Goal: Check status: Check status

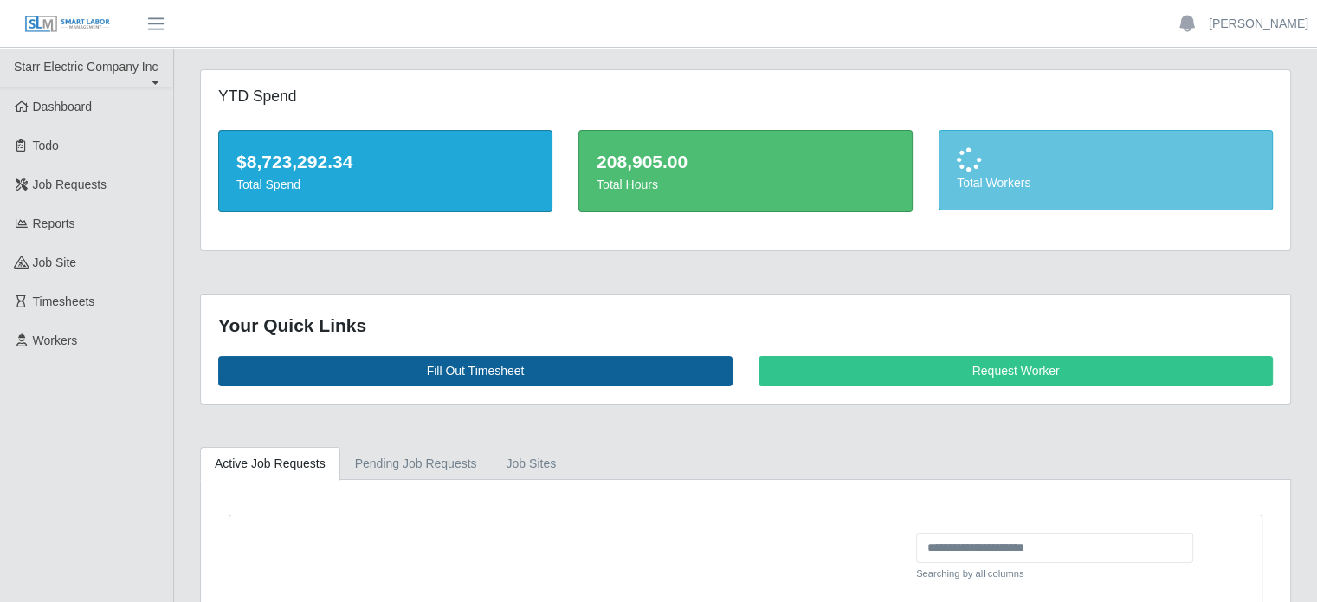
scroll to position [332, 0]
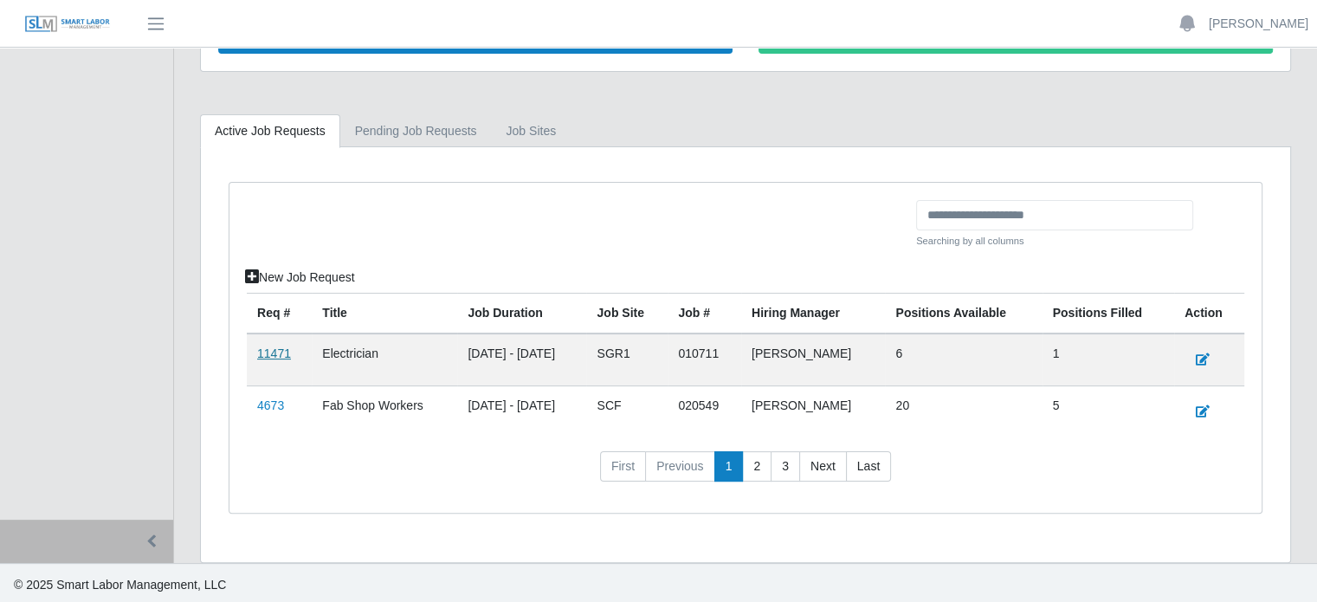
click at [282, 353] on link "11471" at bounding box center [274, 353] width 34 height 14
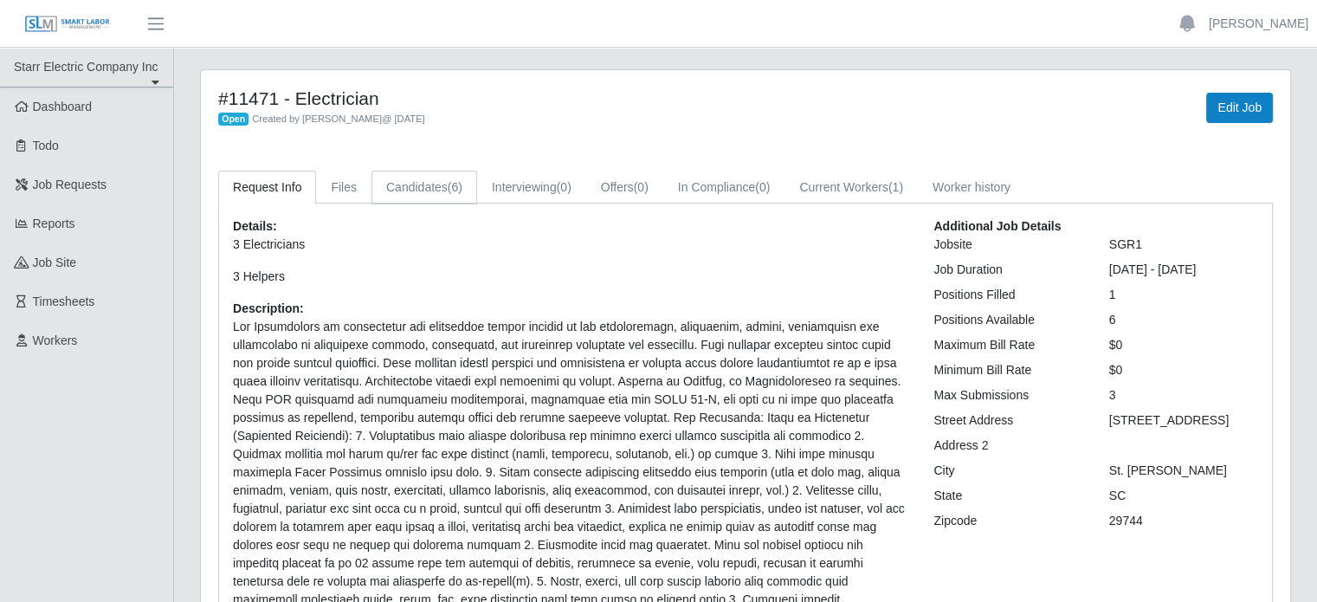
click at [451, 191] on span "(6)" at bounding box center [455, 187] width 15 height 14
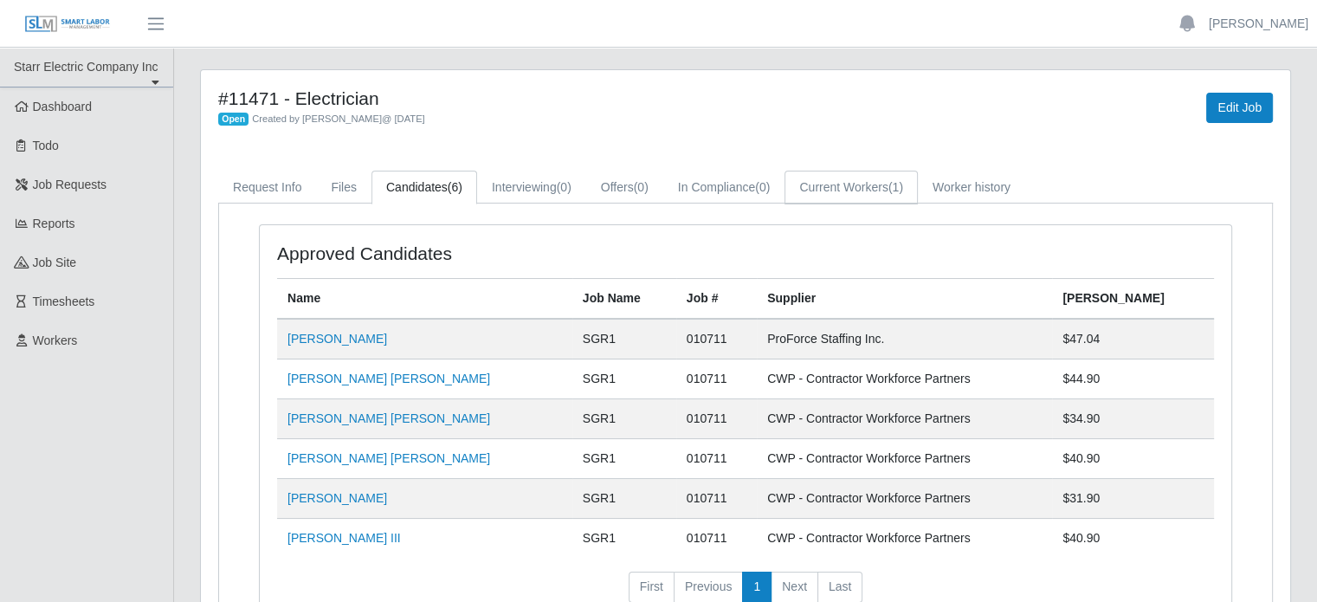
click at [887, 195] on link "Current Workers (1)" at bounding box center [850, 188] width 133 height 34
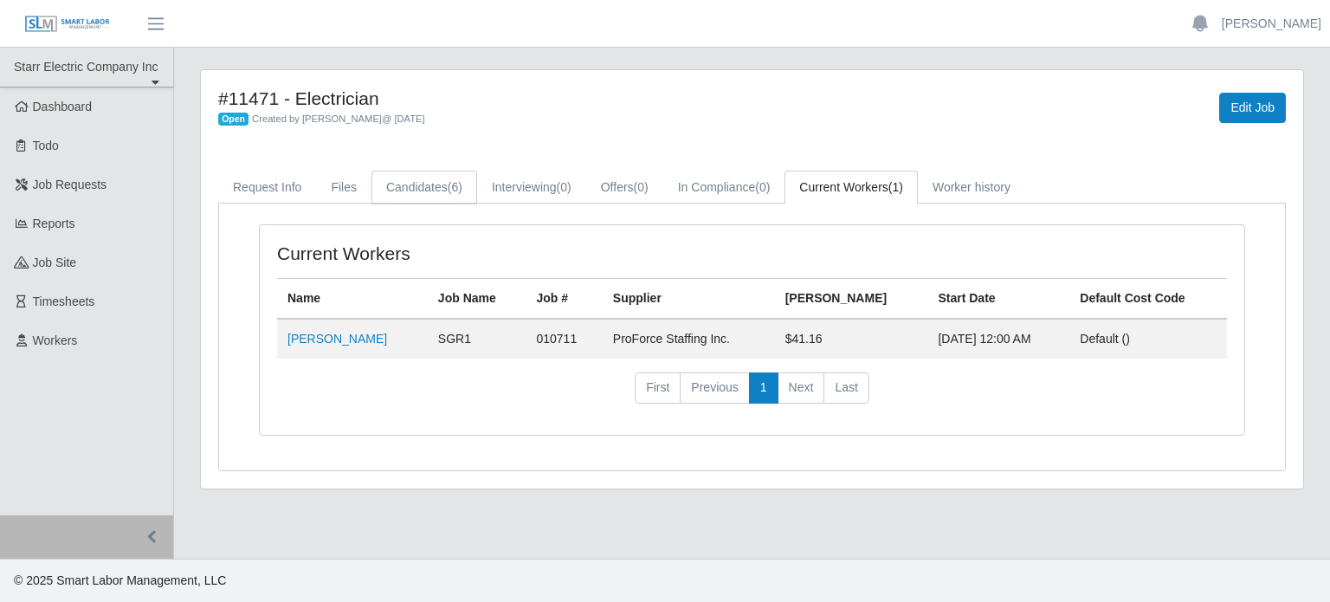
click at [448, 190] on span "(6)" at bounding box center [455, 187] width 15 height 14
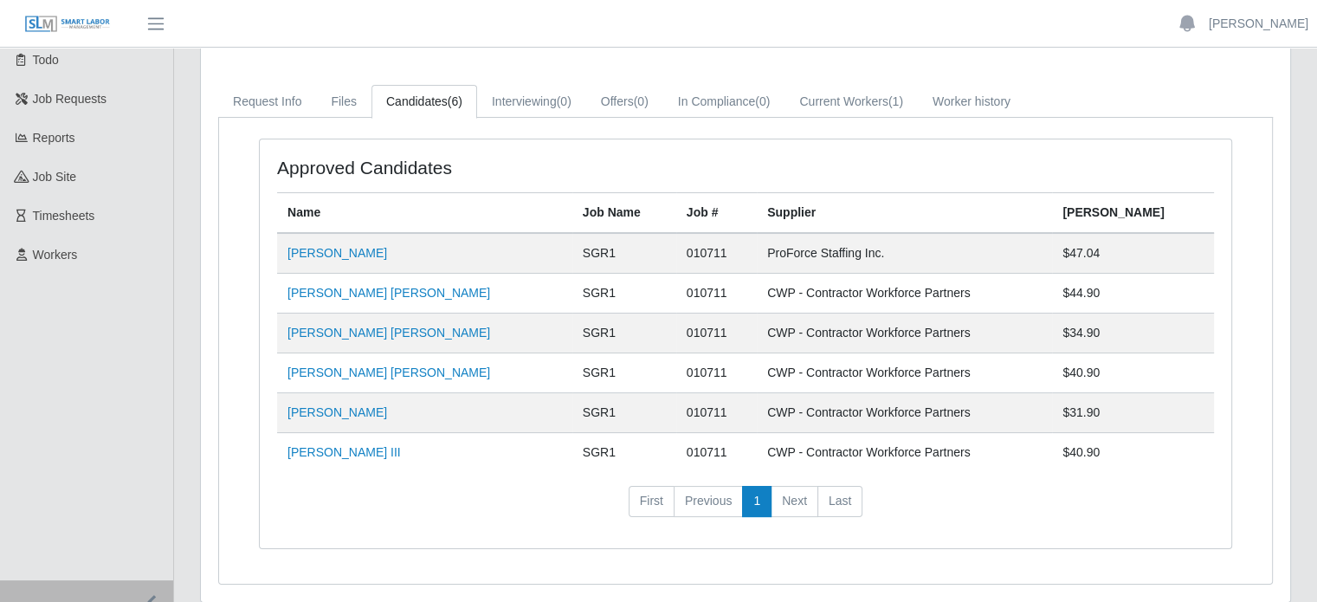
scroll to position [87, 0]
